Goal: Transaction & Acquisition: Subscribe to service/newsletter

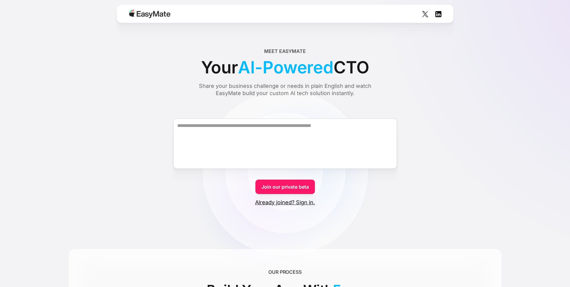
click at [298, 189] on link "Join our private beta" at bounding box center [285, 186] width 60 height 14
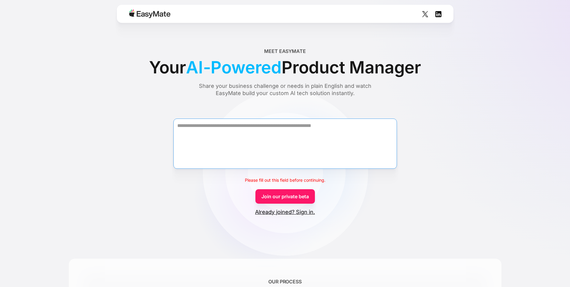
click at [225, 141] on textarea "Form" at bounding box center [285, 143] width 224 height 50
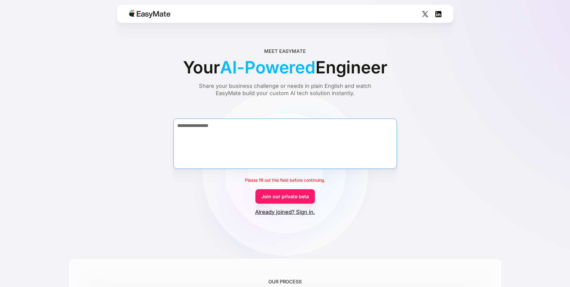
type textarea "**********"
click at [291, 197] on link "Join our private beta" at bounding box center [285, 196] width 60 height 14
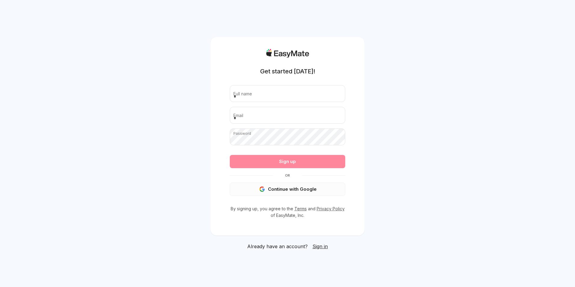
click at [301, 191] on button "Continue with Google" at bounding box center [287, 188] width 115 height 13
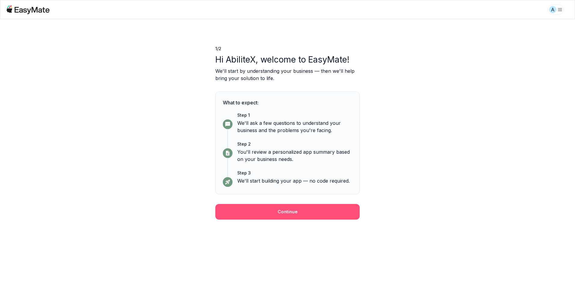
click at [284, 205] on button "Continue" at bounding box center [287, 212] width 144 height 16
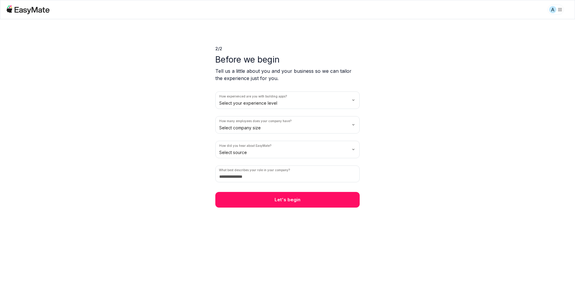
click at [265, 103] on html "A 2 / 2 Before we begin Tell us a little about you and your business so we can …" at bounding box center [287, 143] width 575 height 287
